Goal: Transaction & Acquisition: Purchase product/service

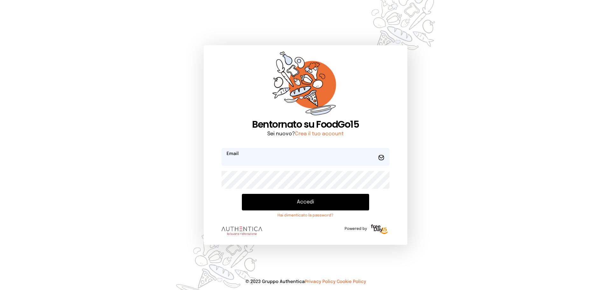
type input "**********"
click at [325, 202] on button "Accedi" at bounding box center [305, 202] width 127 height 17
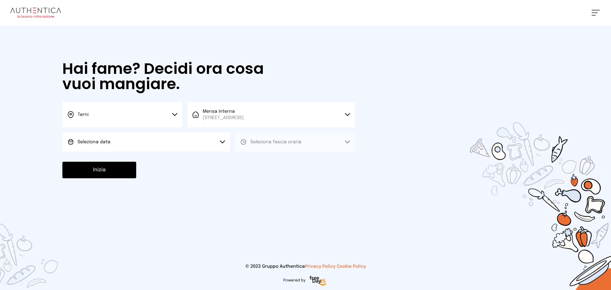
click at [174, 155] on div "Hai fame? Decidi ora cosa vuoi mangiare. Terni Scegli la città [GEOGRAPHIC_DATA…" at bounding box center [208, 119] width 305 height 188
click at [178, 135] on button "Seleziona data" at bounding box center [146, 141] width 168 height 19
click at [175, 152] on li "[DATE], [DATE]" at bounding box center [146, 159] width 168 height 17
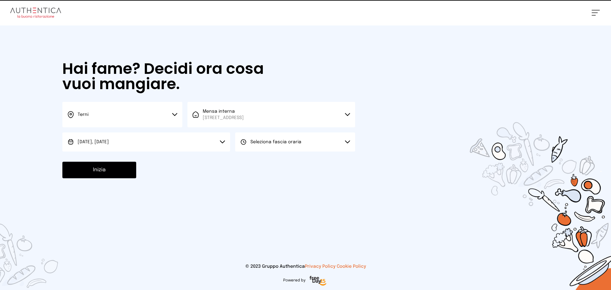
click at [279, 150] on button "Seleziona fascia oraria" at bounding box center [295, 141] width 120 height 19
click at [274, 158] on li "Pranzo" at bounding box center [295, 159] width 120 height 17
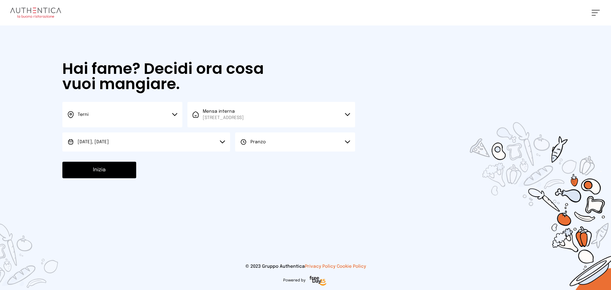
click at [76, 168] on button "Inizia" at bounding box center [99, 170] width 74 height 17
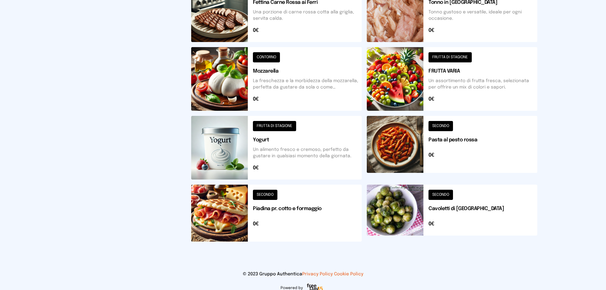
scroll to position [230, 0]
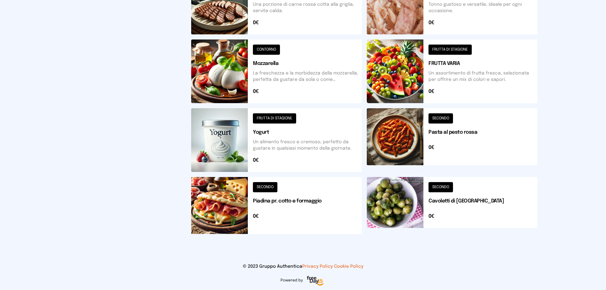
click at [342, 192] on button at bounding box center [276, 205] width 170 height 57
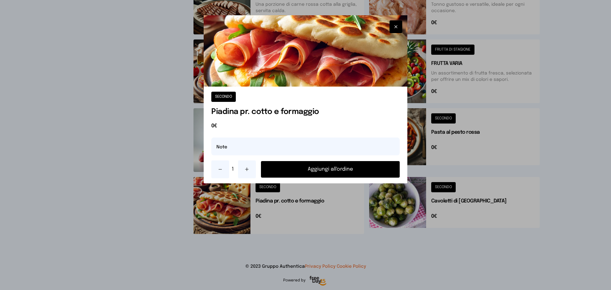
drag, startPoint x: 349, startPoint y: 170, endPoint x: 341, endPoint y: 271, distance: 101.7
click at [341, 271] on div "SECONDO Piadina pr. cotto e formaggio 0€ Note 1 Aggiungi all'ordine" at bounding box center [305, 145] width 611 height 290
click at [278, 170] on button "Aggiungi all'ordine" at bounding box center [330, 169] width 139 height 17
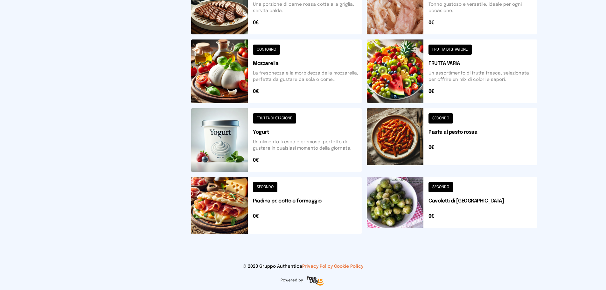
click at [495, 146] on button at bounding box center [452, 140] width 170 height 64
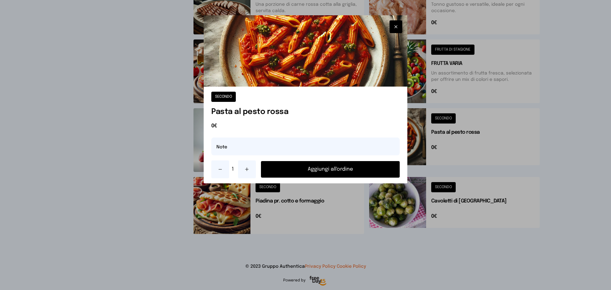
click at [385, 167] on button "Aggiungi all'ordine" at bounding box center [330, 169] width 139 height 17
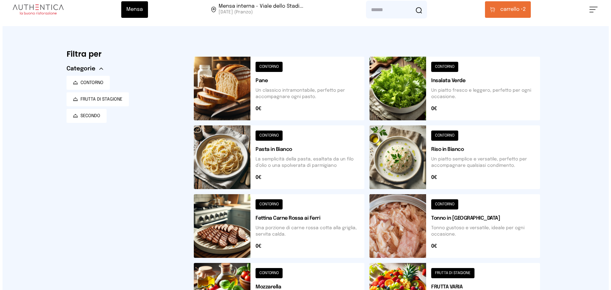
scroll to position [0, 0]
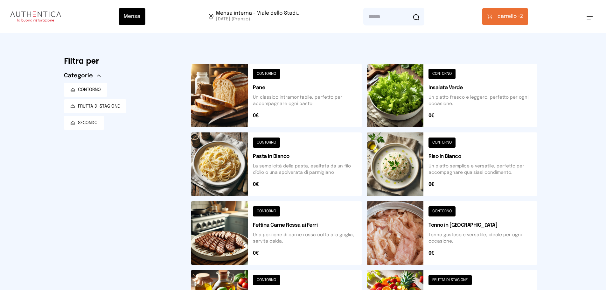
click at [511, 22] on button "carrello • 2" at bounding box center [505, 16] width 46 height 17
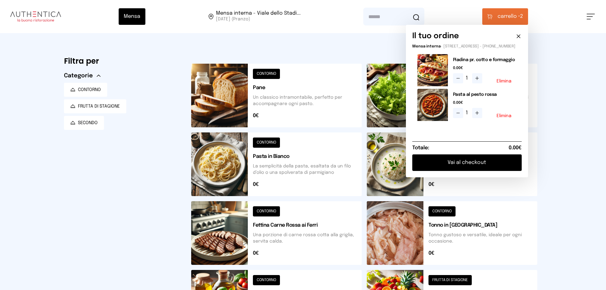
click at [510, 159] on button "Vai al checkout" at bounding box center [466, 162] width 109 height 17
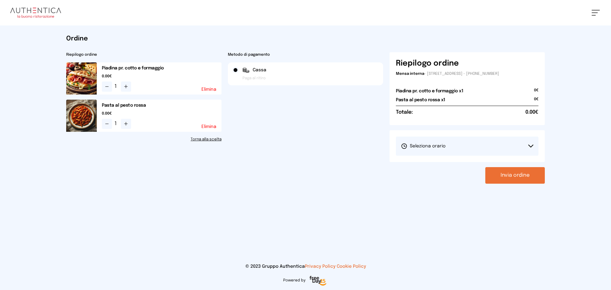
click at [509, 150] on button "Seleziona orario" at bounding box center [467, 145] width 142 height 19
click at [509, 162] on li "1° Turno (13:00 - 15:00)" at bounding box center [467, 164] width 142 height 17
click at [518, 171] on button "Invia ordine" at bounding box center [514, 175] width 59 height 17
